Goal: Transaction & Acquisition: Book appointment/travel/reservation

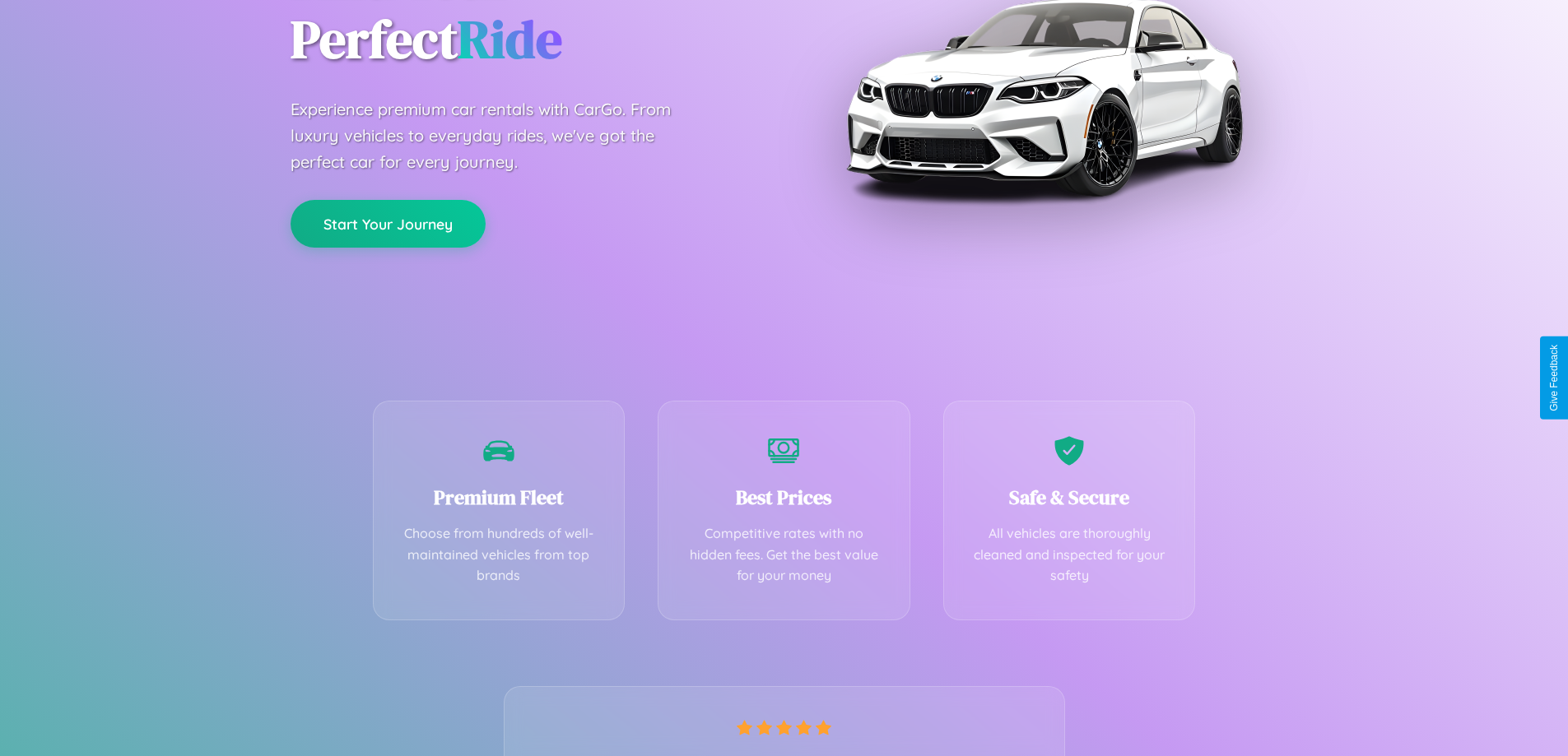
scroll to position [324, 0]
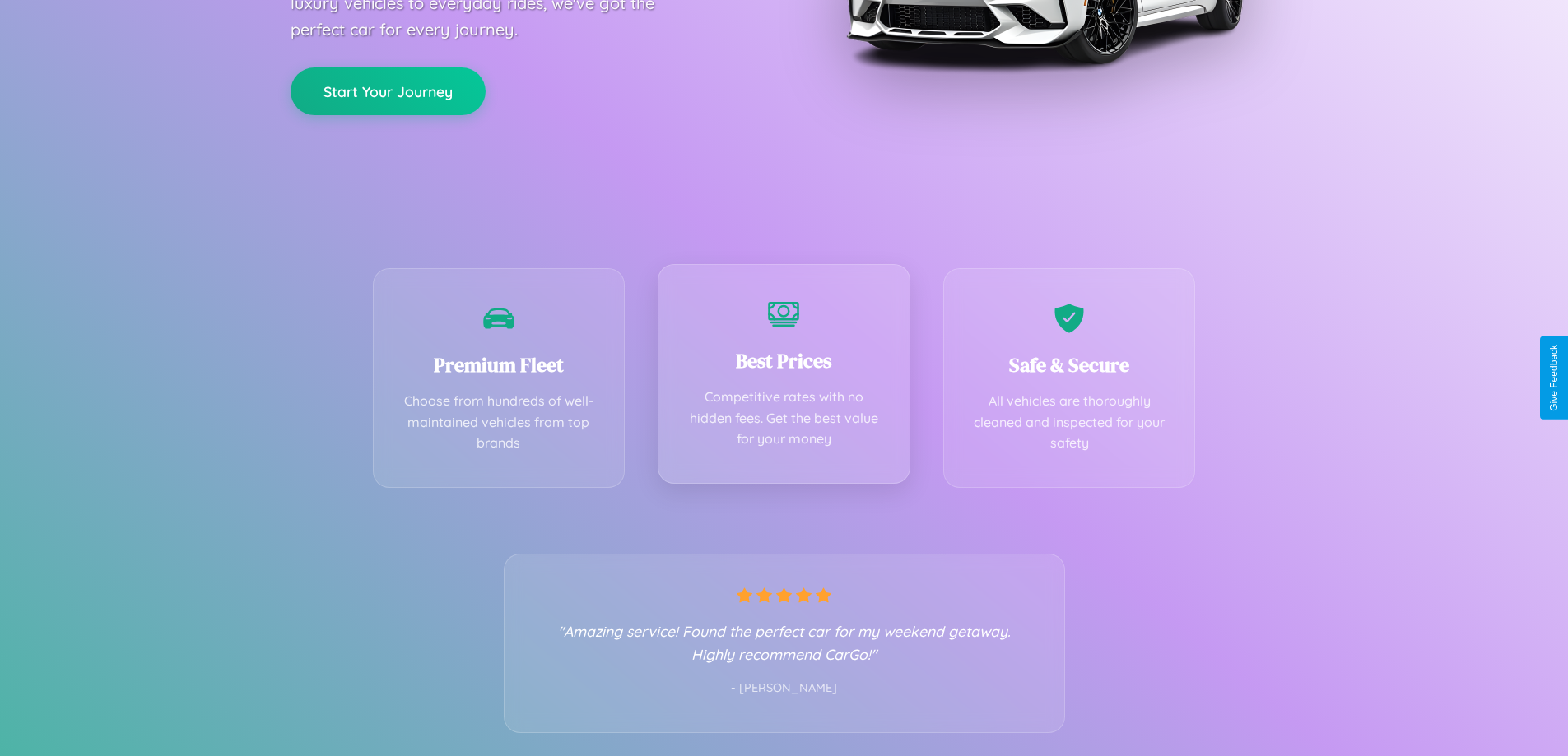
click at [783, 378] on div "Best Prices Competitive rates with no hidden fees. Get the best value for your …" at bounding box center [784, 374] width 252 height 220
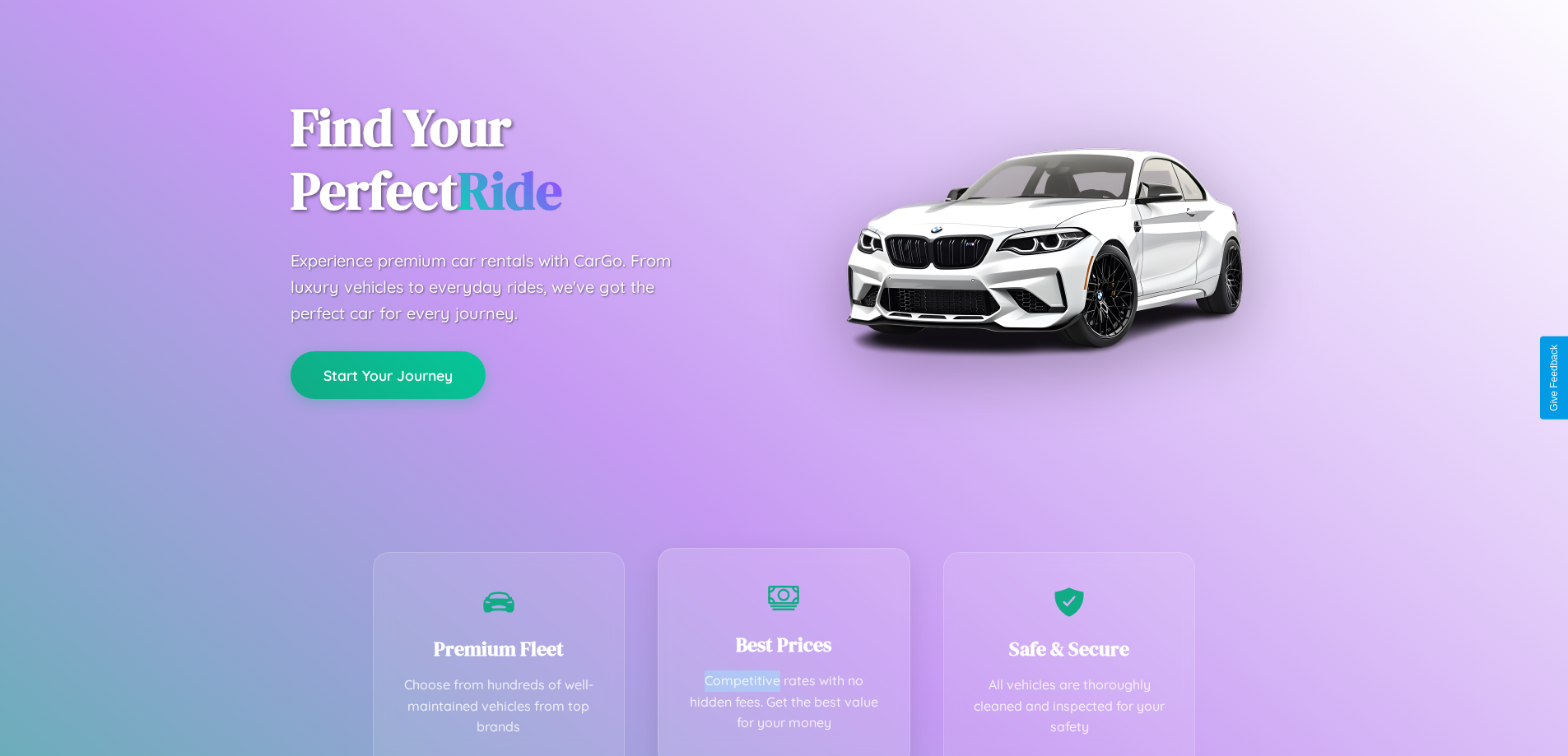
scroll to position [0, 0]
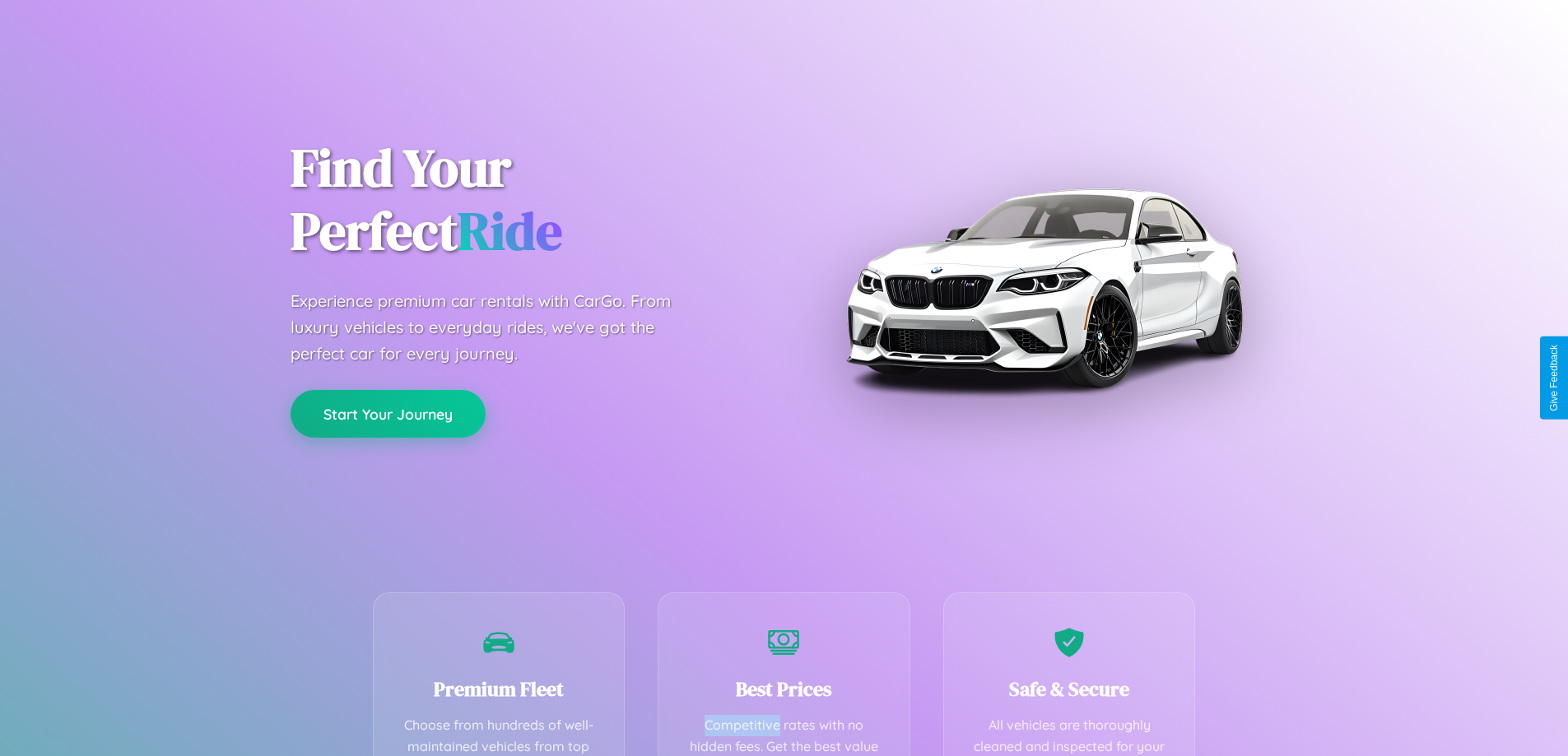
click at [387, 415] on button "Start Your Journey" at bounding box center [387, 414] width 195 height 48
click at [387, 414] on button "Start Your Journey" at bounding box center [387, 414] width 195 height 48
click at [387, 413] on button "Start Your Journey" at bounding box center [387, 414] width 195 height 48
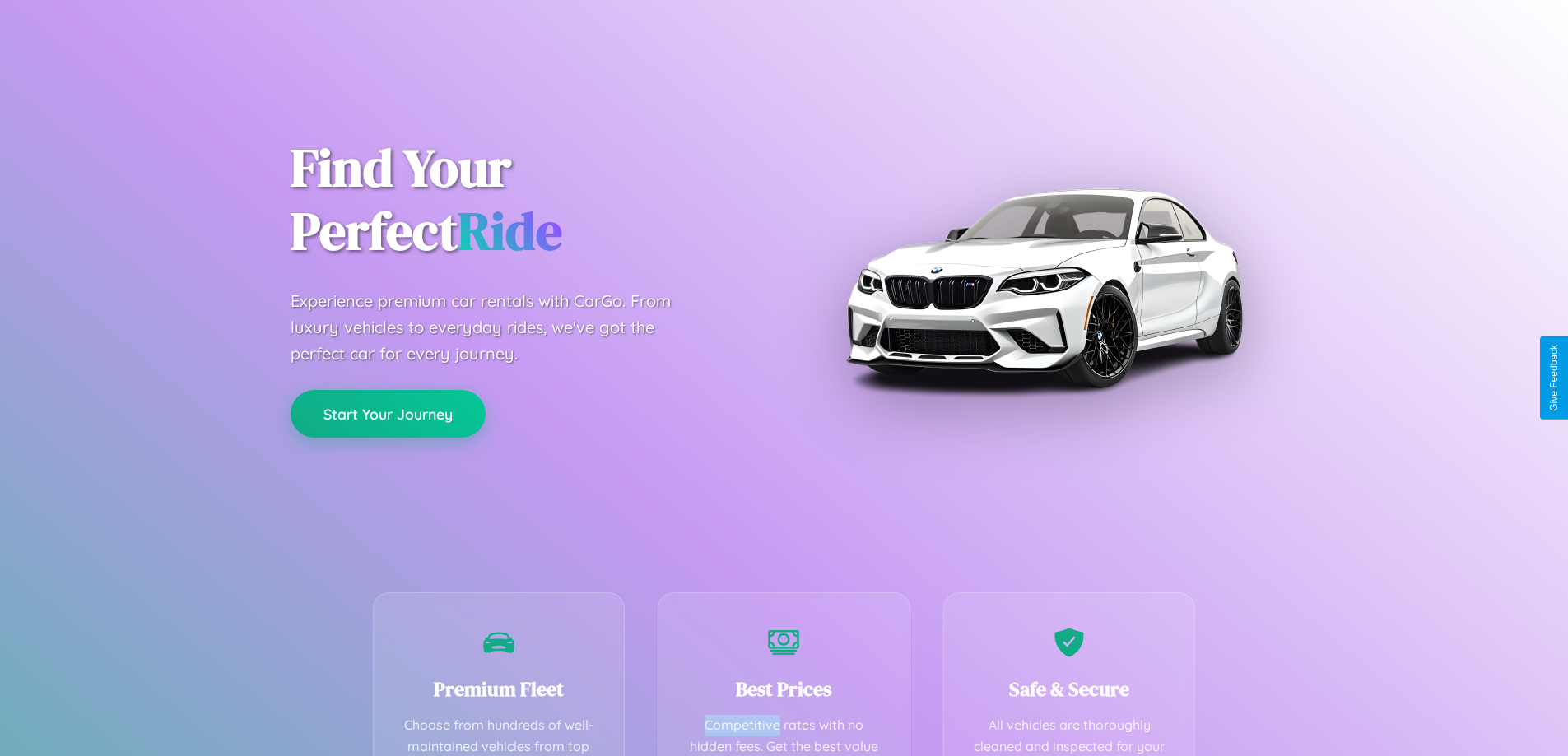
click at [387, 413] on button "Start Your Journey" at bounding box center [387, 414] width 195 height 48
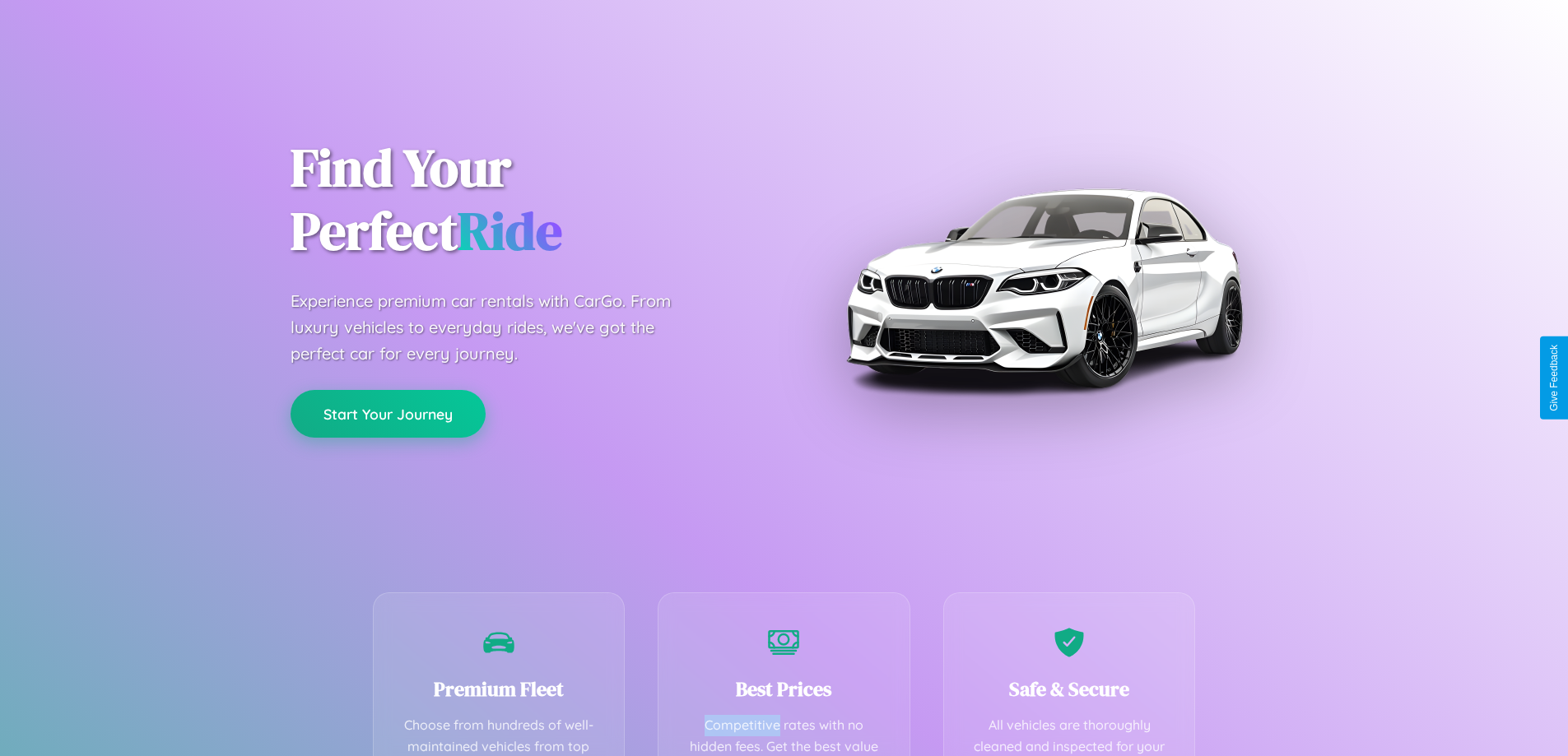
click at [387, 413] on button "Start Your Journey" at bounding box center [387, 414] width 195 height 48
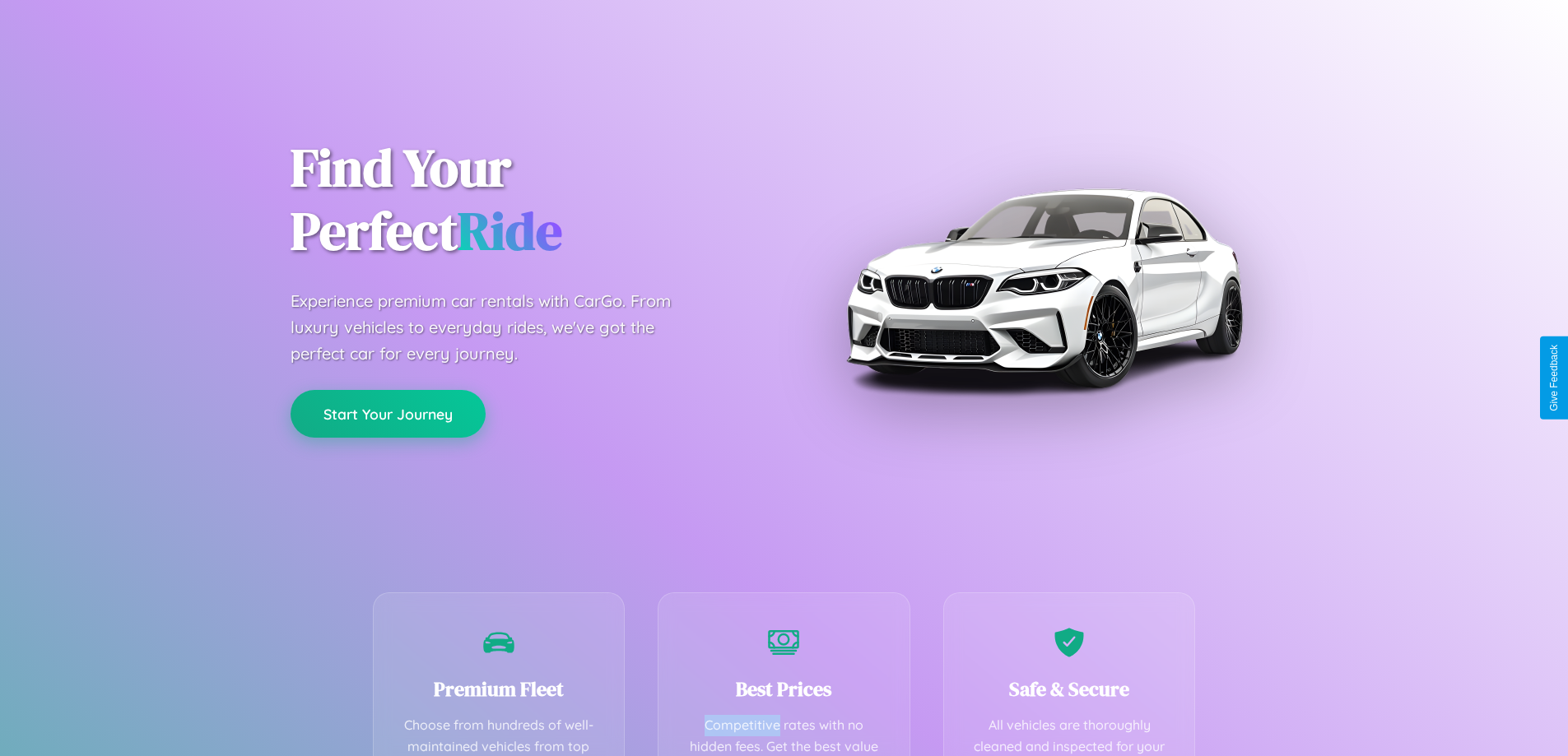
click at [387, 413] on button "Start Your Journey" at bounding box center [387, 414] width 195 height 48
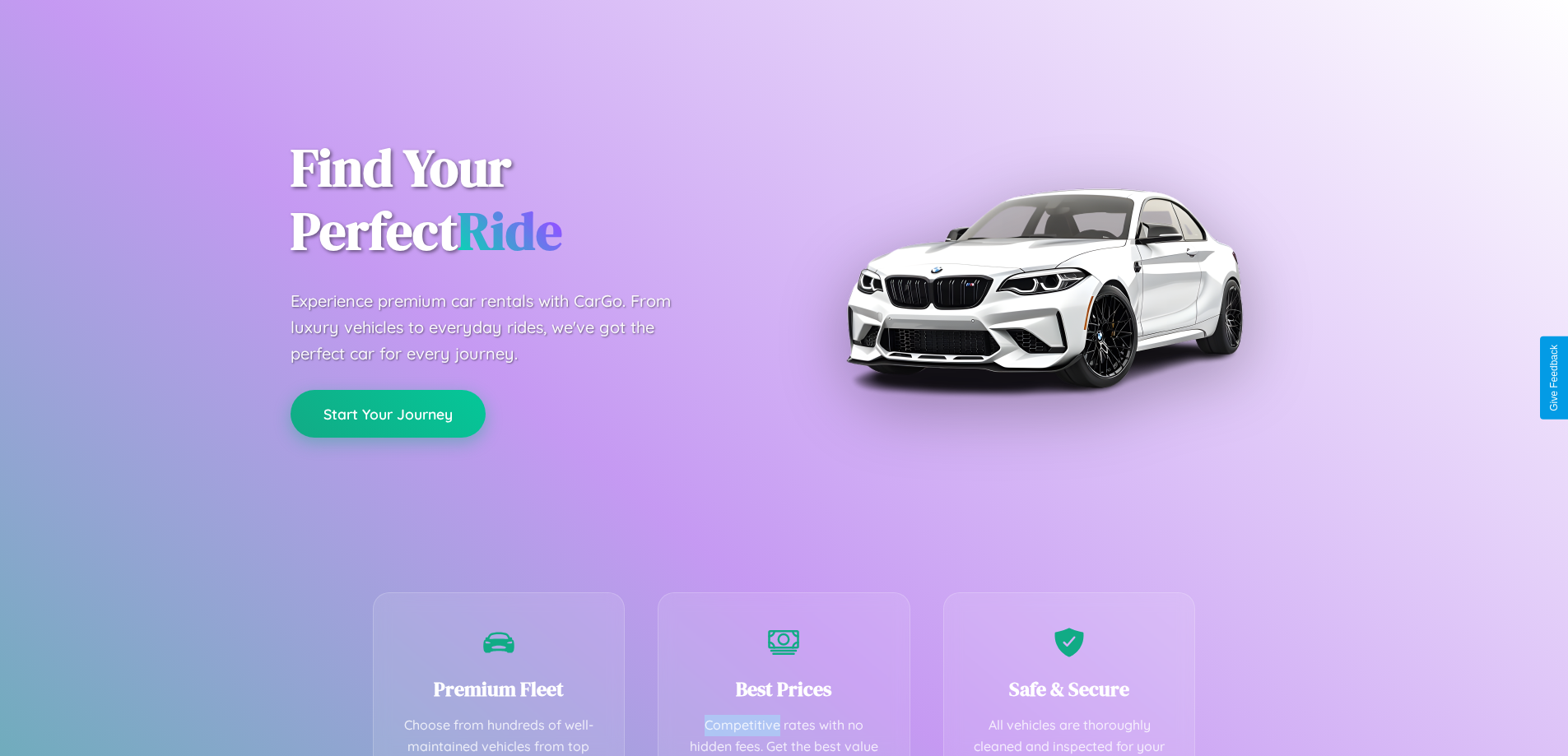
click at [387, 413] on button "Start Your Journey" at bounding box center [387, 414] width 195 height 48
